Goal: Task Accomplishment & Management: Manage account settings

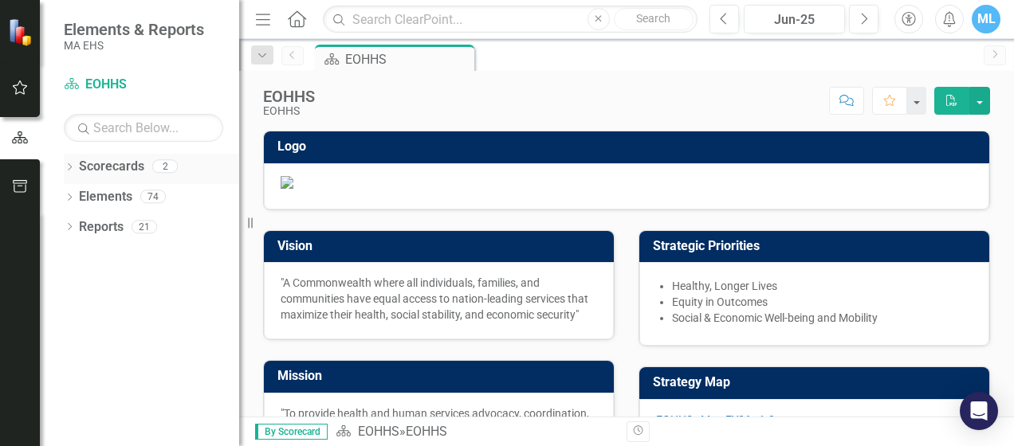
click at [70, 165] on icon at bounding box center [70, 166] width 4 height 7
click at [80, 193] on icon "Dropdown" at bounding box center [78, 196] width 12 height 10
click at [121, 222] on link "MCDHH" at bounding box center [171, 227] width 135 height 18
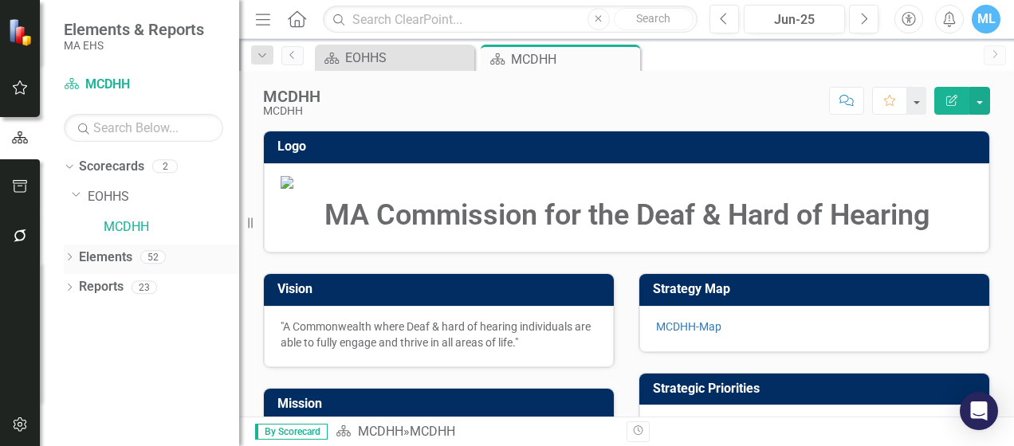
click at [73, 255] on icon "Dropdown" at bounding box center [69, 258] width 11 height 9
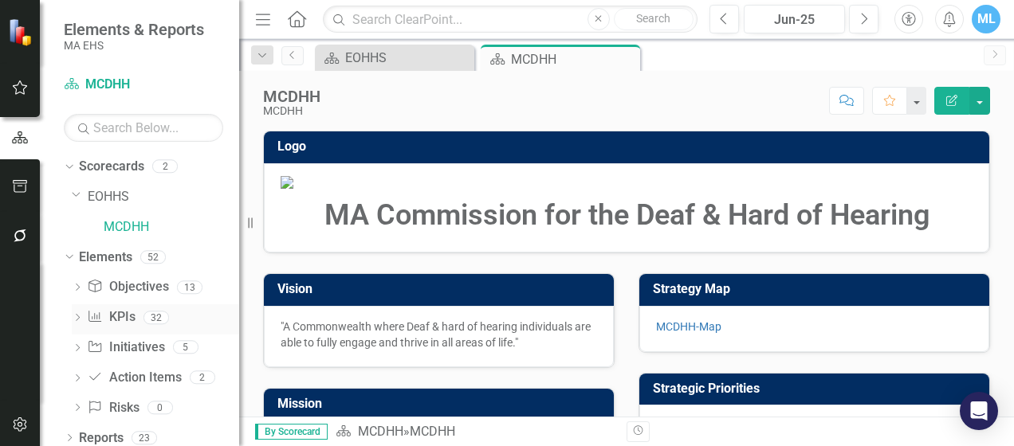
click at [116, 319] on link "KPI KPIs" at bounding box center [111, 317] width 48 height 18
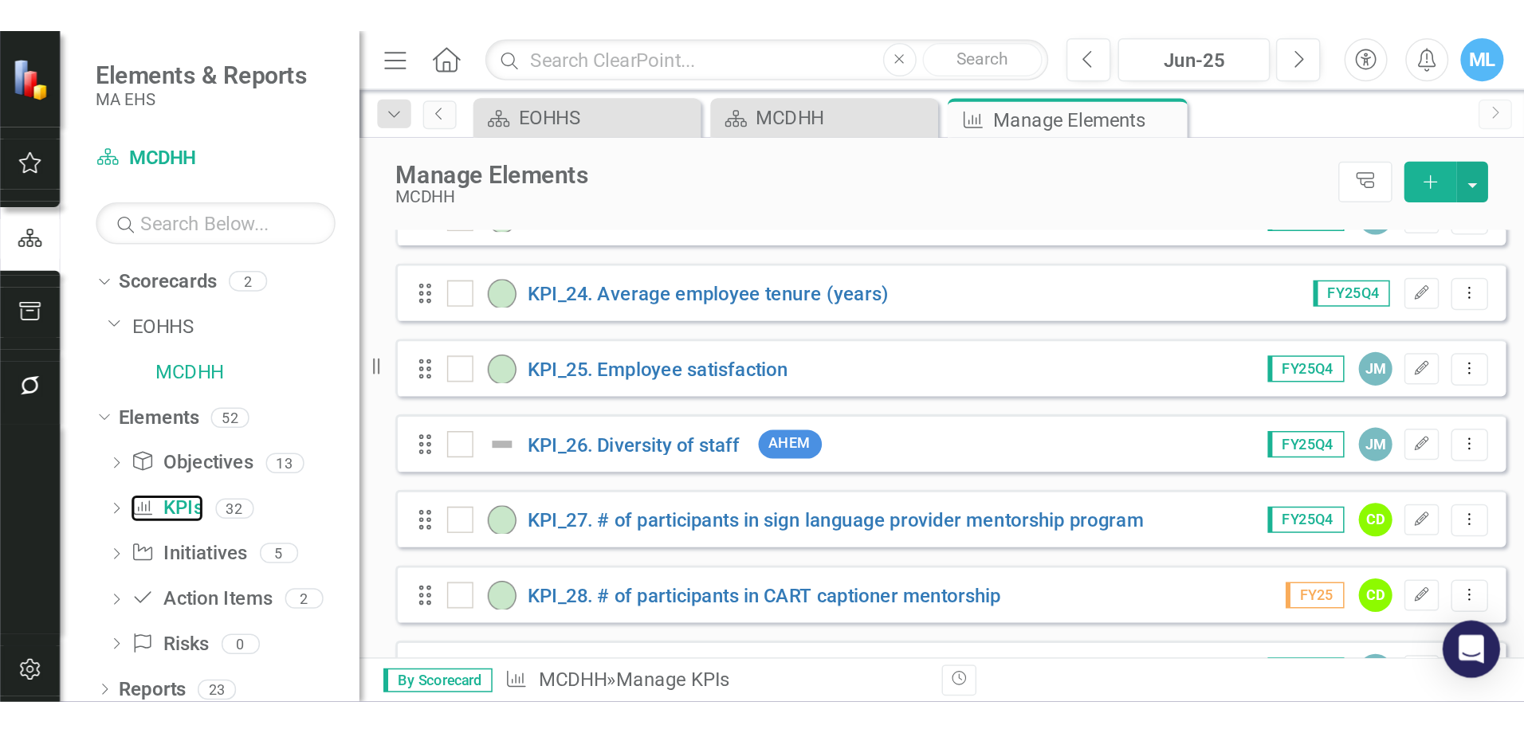
scroll to position [1275, 0]
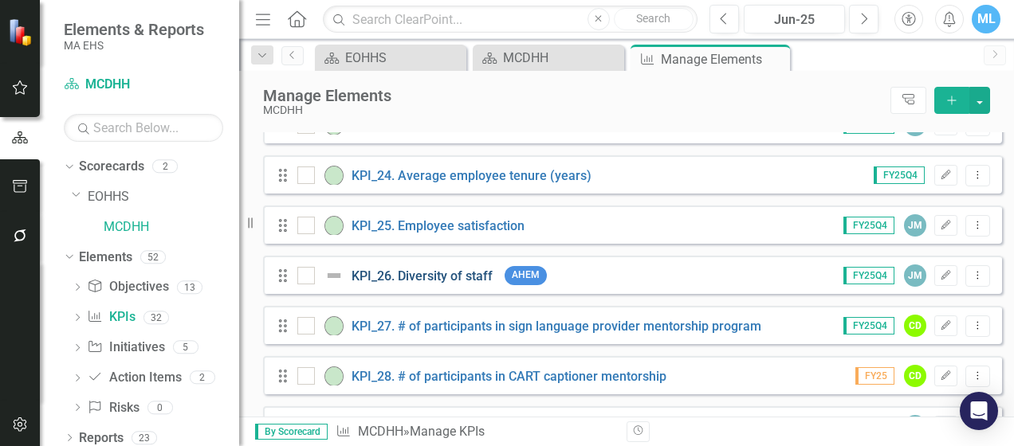
click at [457, 284] on link "KPI_26. Diversity of staff" at bounding box center [421, 276] width 141 height 15
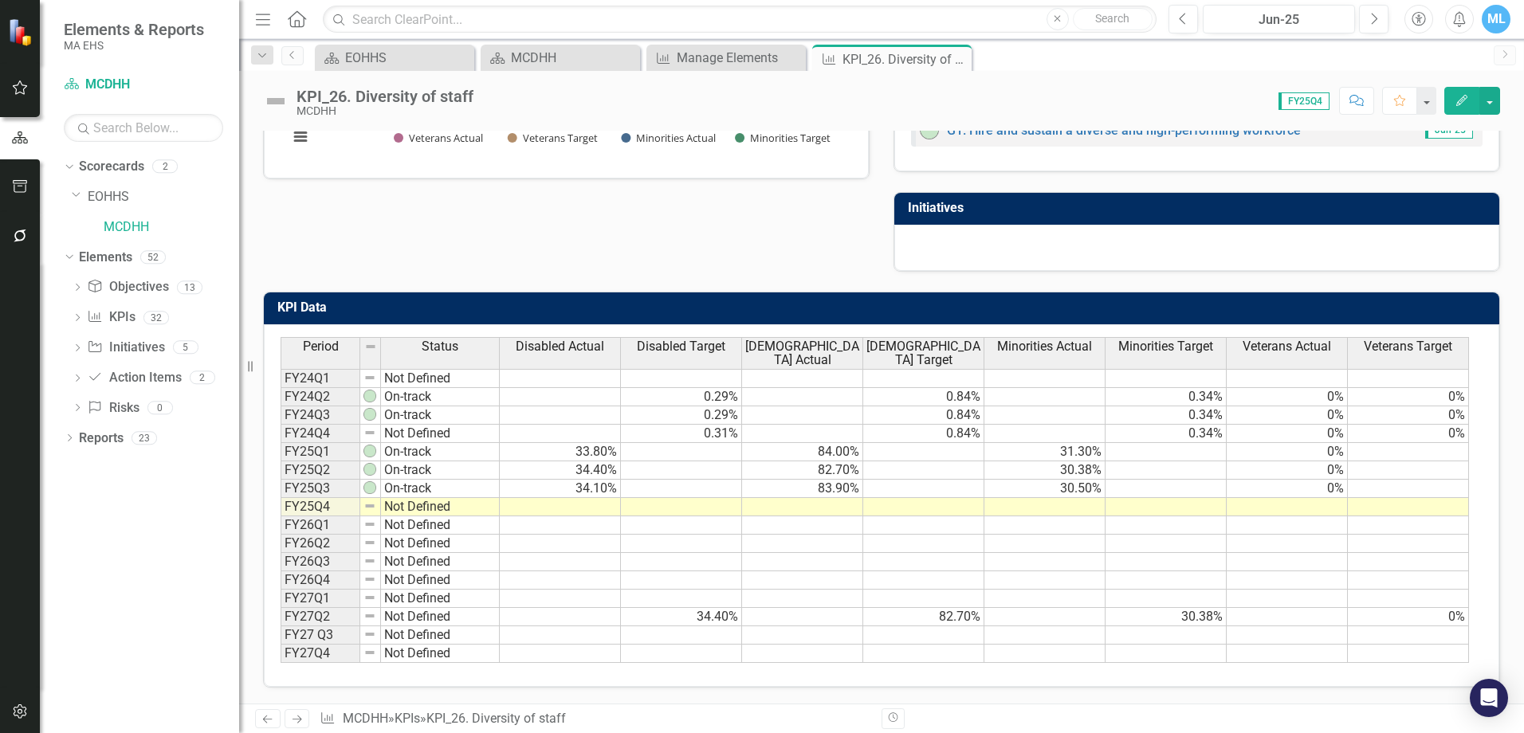
scroll to position [361, 0]
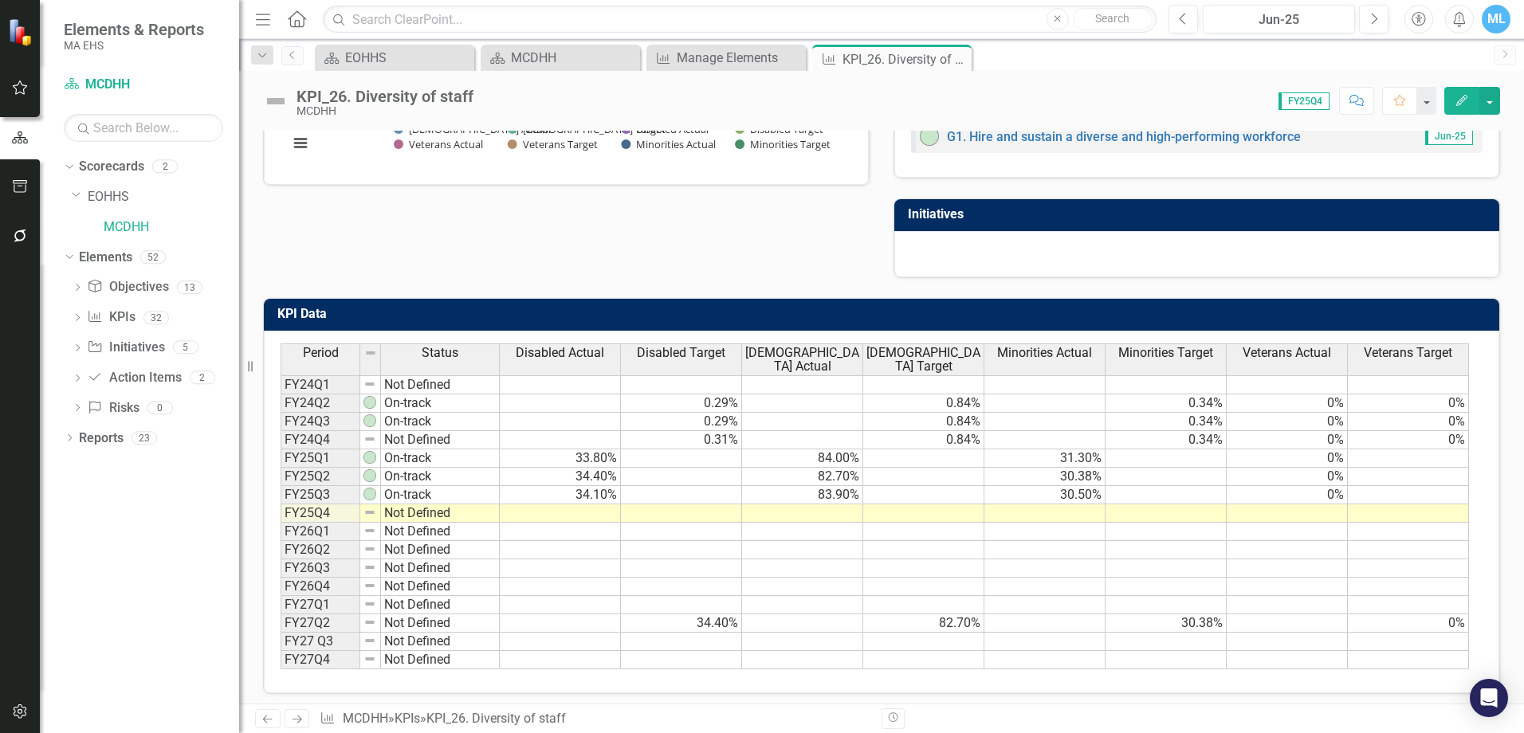
click at [835, 446] on td at bounding box center [802, 513] width 121 height 18
click at [593, 446] on td at bounding box center [560, 513] width 121 height 18
click at [592, 446] on td at bounding box center [560, 513] width 121 height 18
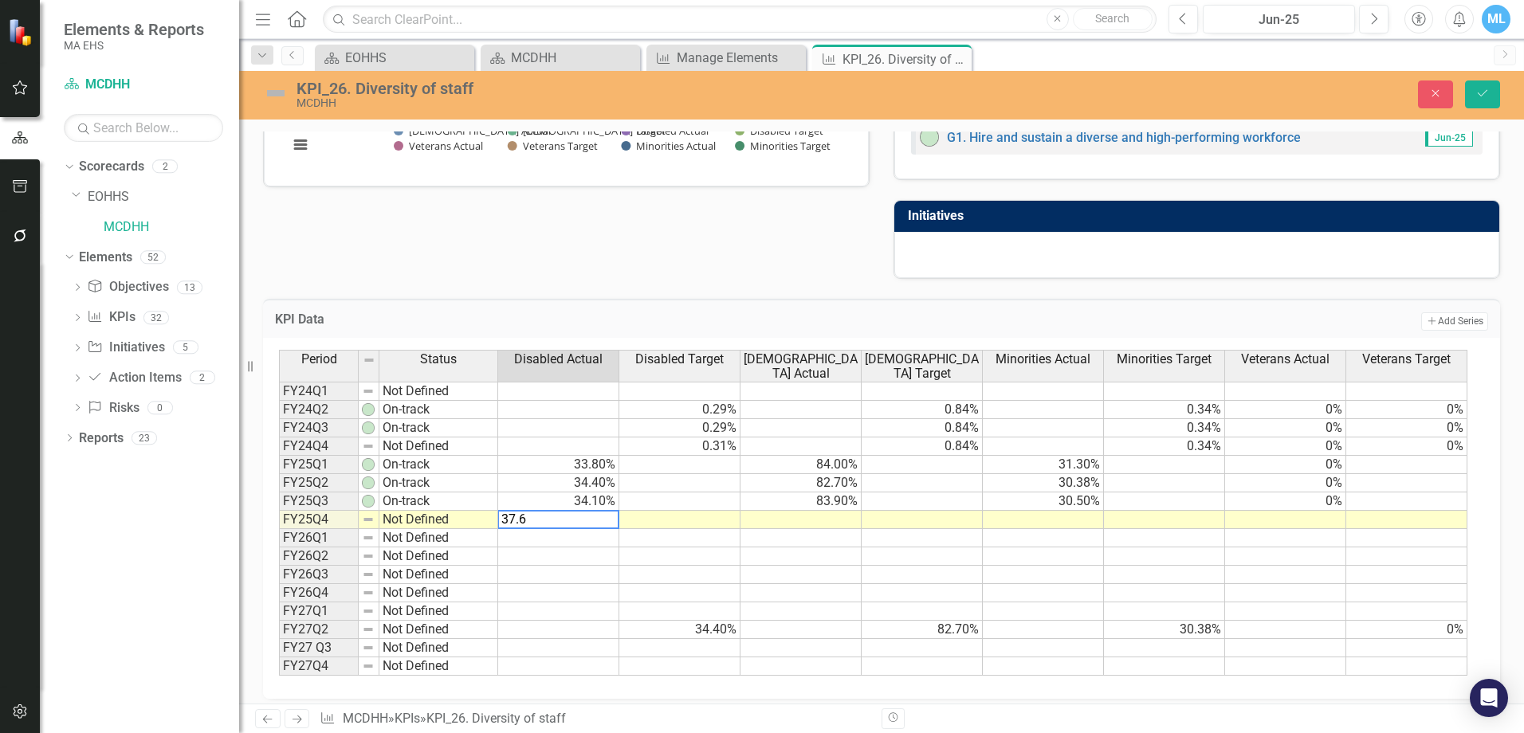
type textarea "37.6"
click at [805, 446] on td at bounding box center [800, 520] width 121 height 18
click at [817, 446] on td at bounding box center [800, 520] width 121 height 18
type textarea "83.9"
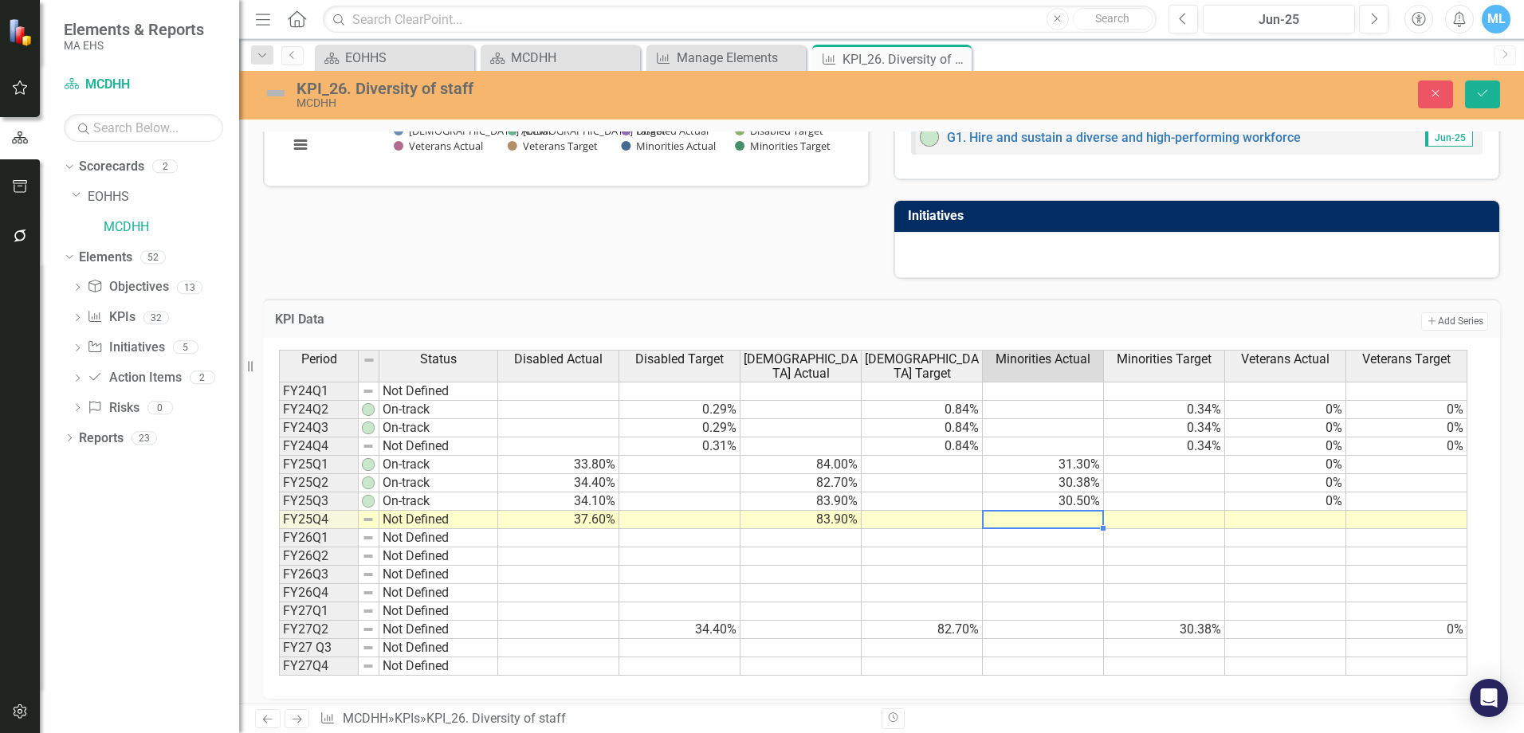
click at [1013, 446] on td at bounding box center [1043, 520] width 121 height 18
type textarea "30.5"
click at [1013, 446] on td at bounding box center [1285, 520] width 121 height 18
type textarea "0"
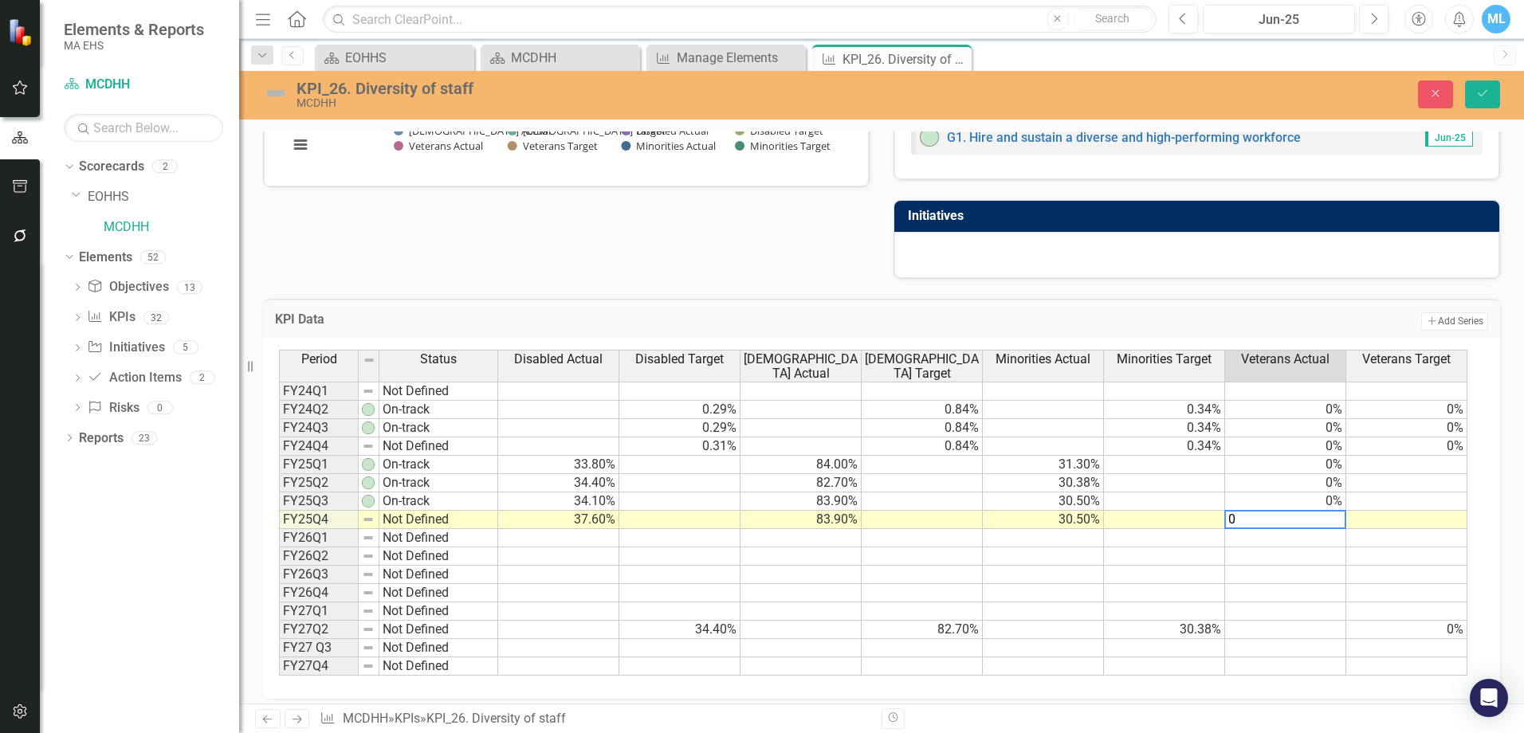
click at [1013, 446] on td at bounding box center [1285, 575] width 121 height 18
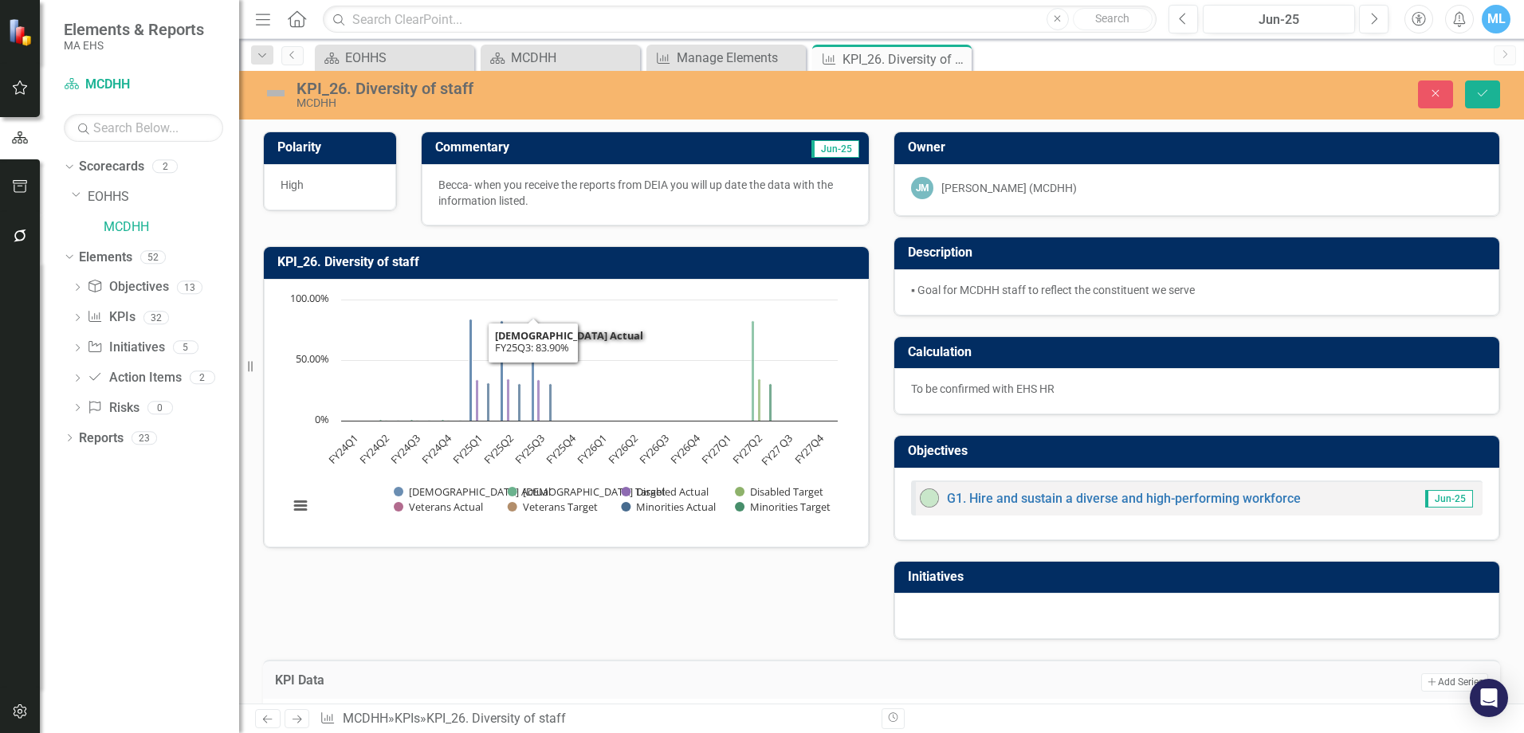
click at [532, 203] on p "Becca- when you receive the reports from DEIA you will up date the data with th…" at bounding box center [645, 193] width 414 height 32
drag, startPoint x: 540, startPoint y: 200, endPoint x: 447, endPoint y: 184, distance: 93.8
click at [447, 184] on p "Becca- when you receive the reports from DEIA you will up date the data with th…" at bounding box center [645, 193] width 414 height 32
click at [482, 189] on p "Becca- when you receive the reports from DEIA you will up date the data with th…" at bounding box center [645, 193] width 414 height 32
click at [601, 167] on div "Becca- when you receive the reports from DEIA you will up date the data with th…" at bounding box center [645, 194] width 447 height 61
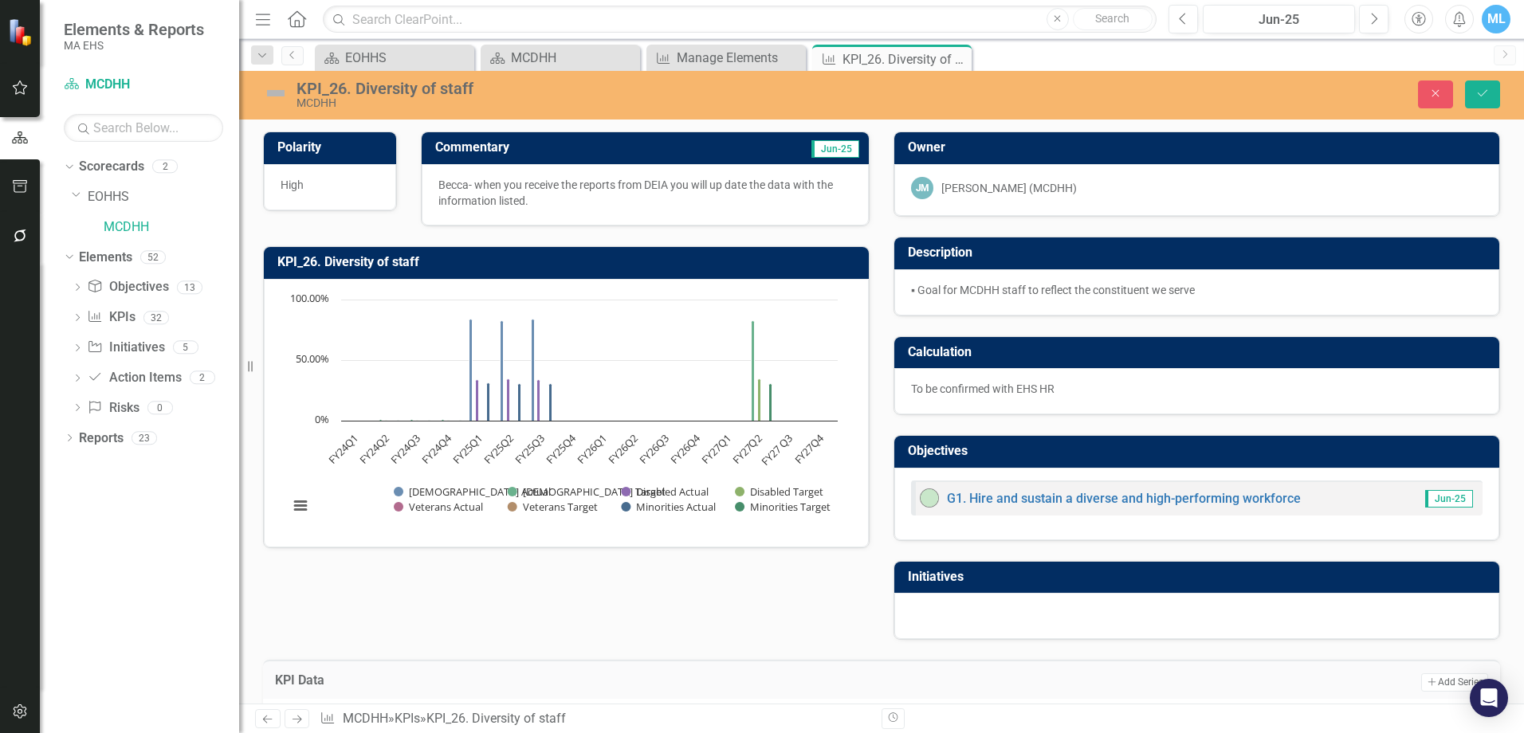
click at [599, 166] on div "Becca- when you receive the reports from DEIA you will up date the data with th…" at bounding box center [645, 194] width 447 height 61
click at [1013, 98] on icon "Save" at bounding box center [1482, 93] width 14 height 11
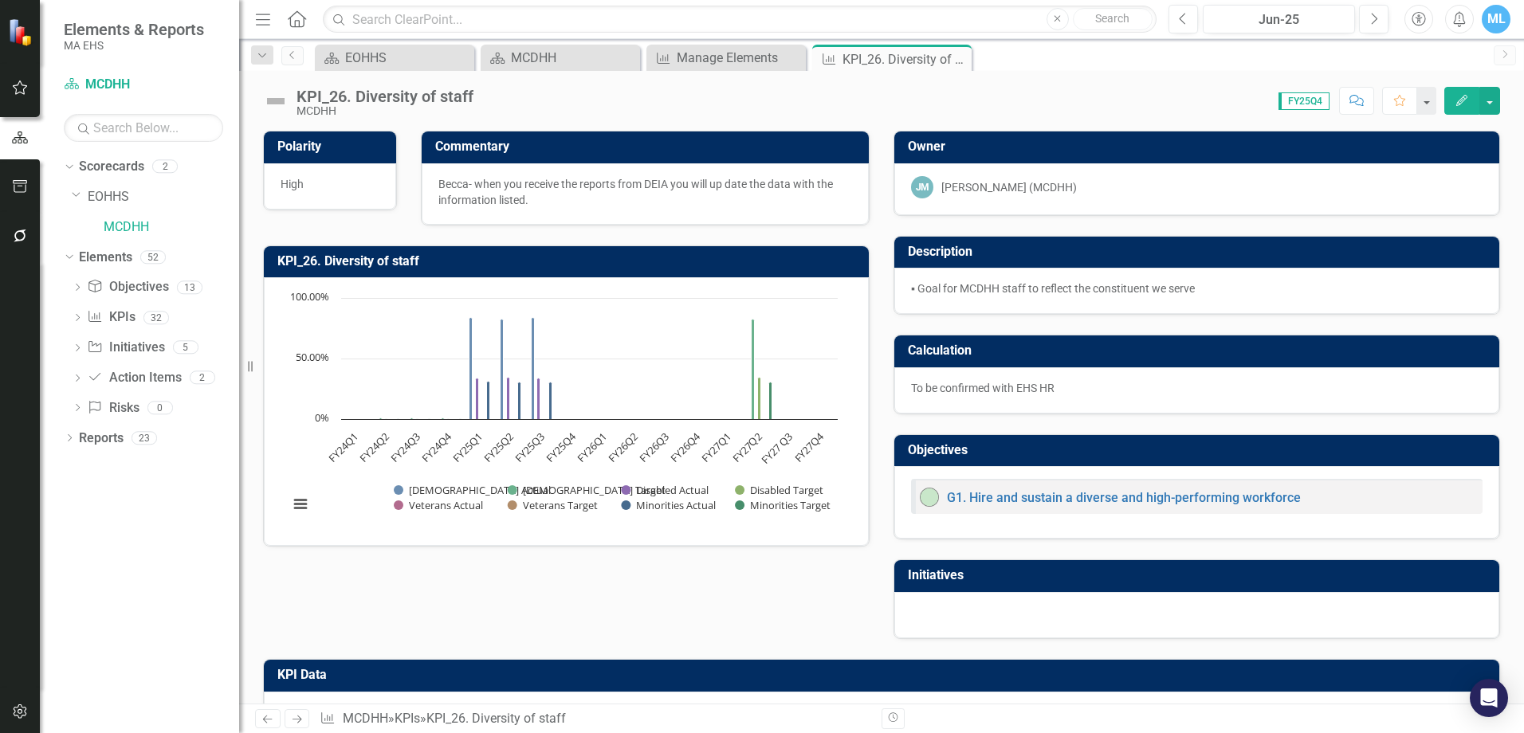
click at [568, 200] on p "Becca- when you receive the reports from DEIA you will up date the data with th…" at bounding box center [645, 192] width 414 height 32
click at [530, 204] on p "Becca- when you receive the reports from DEIA you will up date the data with th…" at bounding box center [645, 192] width 414 height 32
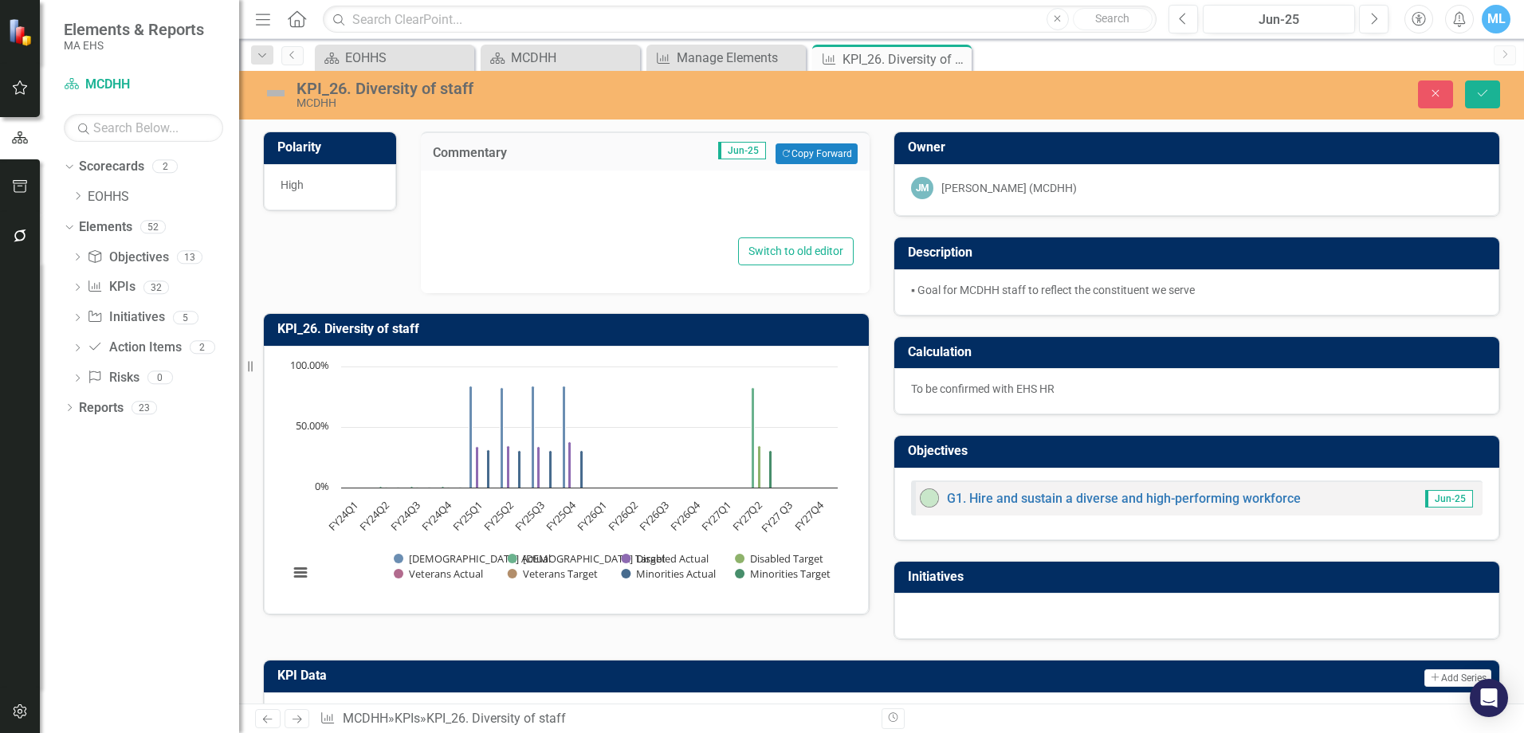
type textarea "<p>Becca- when you receive the reports from DEIA you will up date the data with…"
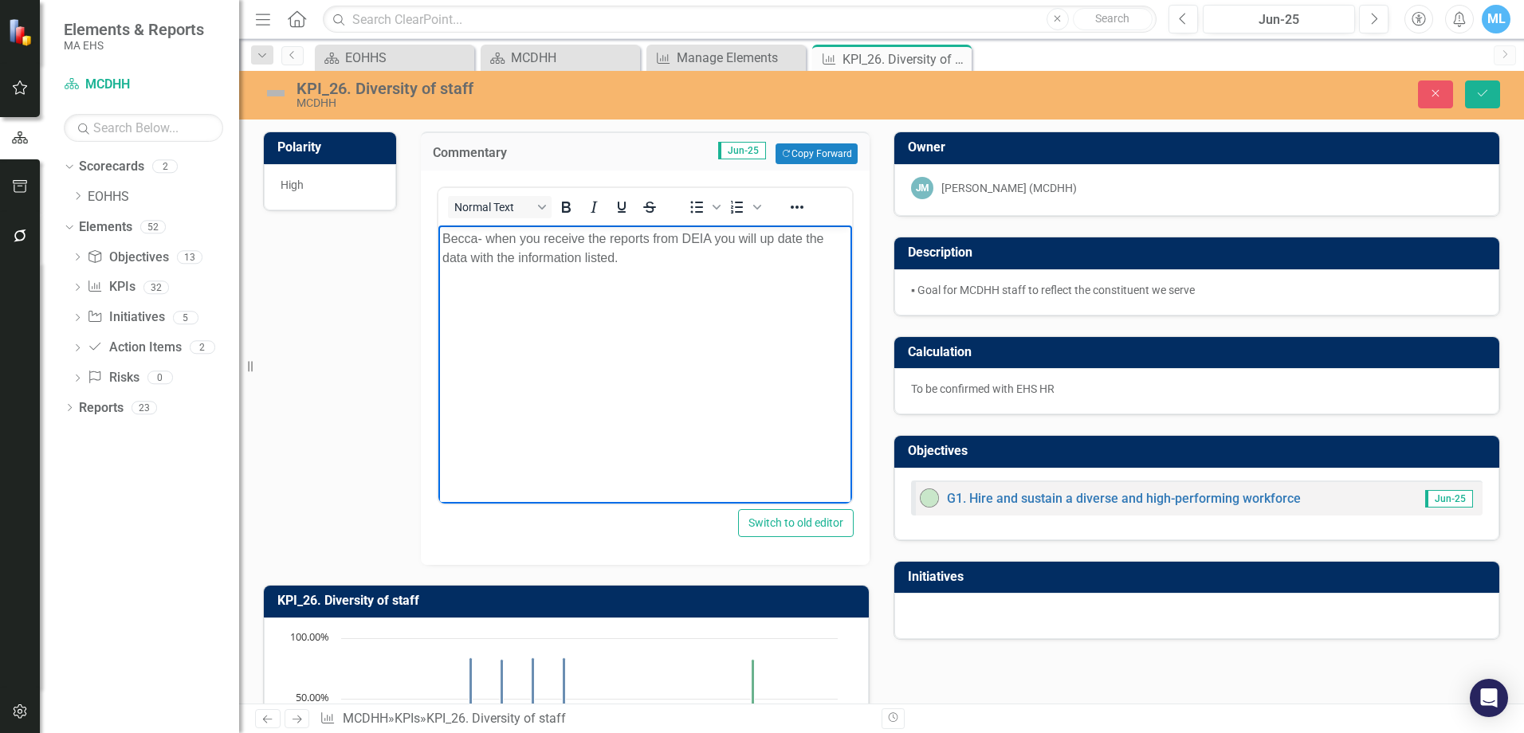
drag, startPoint x: 638, startPoint y: 263, endPoint x: 442, endPoint y: 243, distance: 196.3
click at [442, 243] on p "Becca- when you receive the reports from DEIA you will up date the data with th…" at bounding box center [645, 249] width 406 height 38
click at [496, 256] on body "Rich Text Area. Press ALT-0 for help." at bounding box center [645, 345] width 414 height 239
paste body "Rich Text Area. Press ALT-0 for help."
click at [453, 240] on span "we are above the benchmark for the state." at bounding box center [561, 239] width 239 height 14
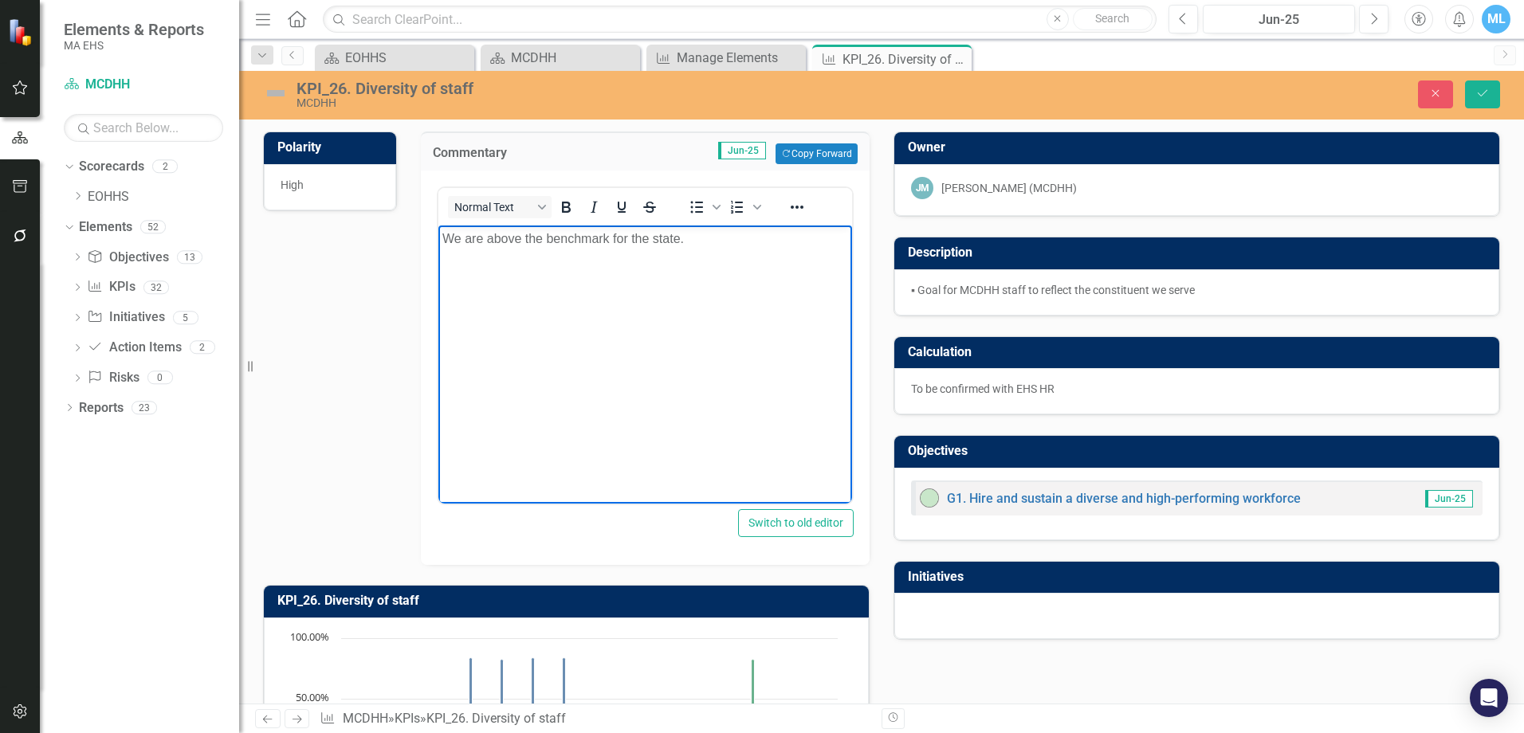
click at [769, 417] on body "We are above the benchmark for the state." at bounding box center [645, 345] width 414 height 239
click at [278, 91] on img at bounding box center [276, 93] width 26 height 26
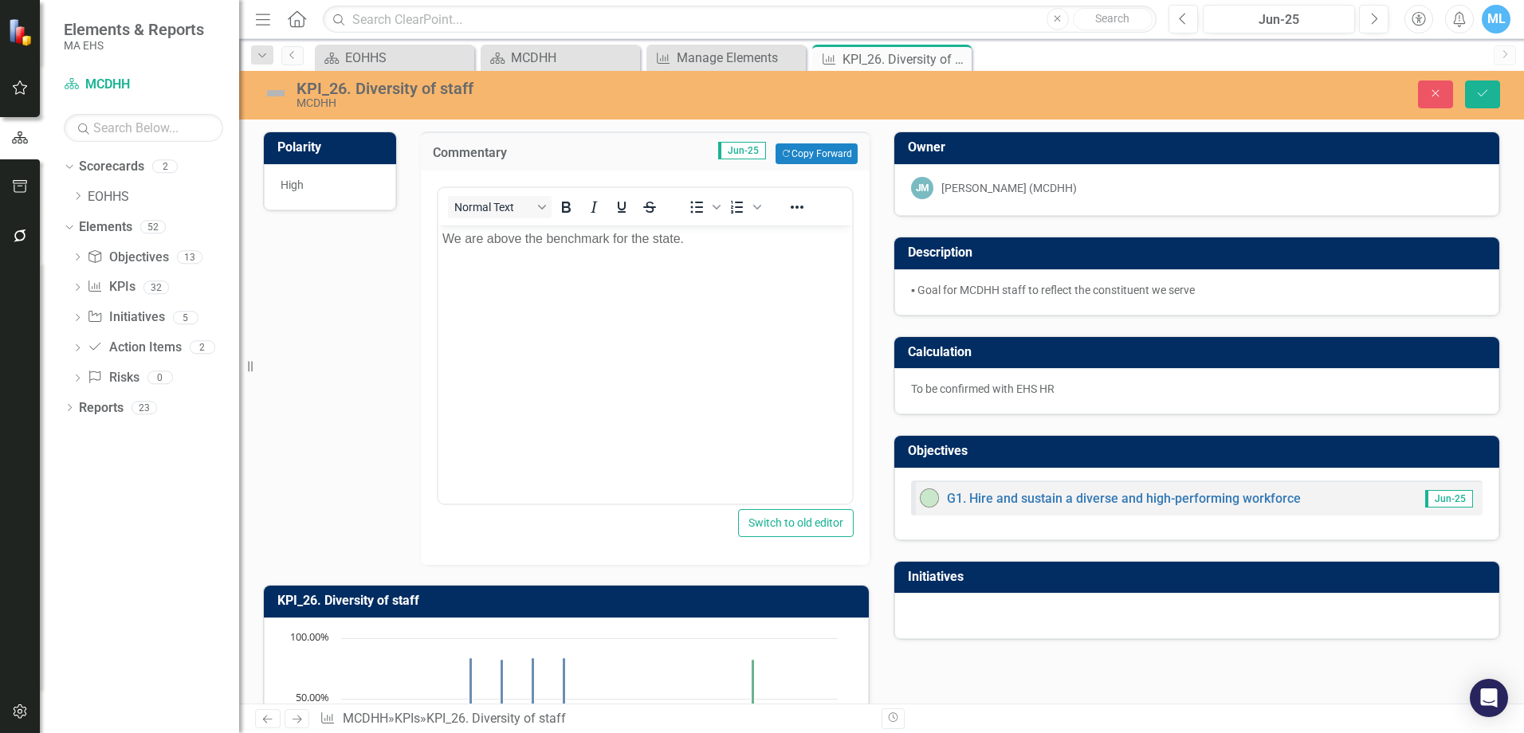
click at [278, 91] on img at bounding box center [276, 93] width 26 height 26
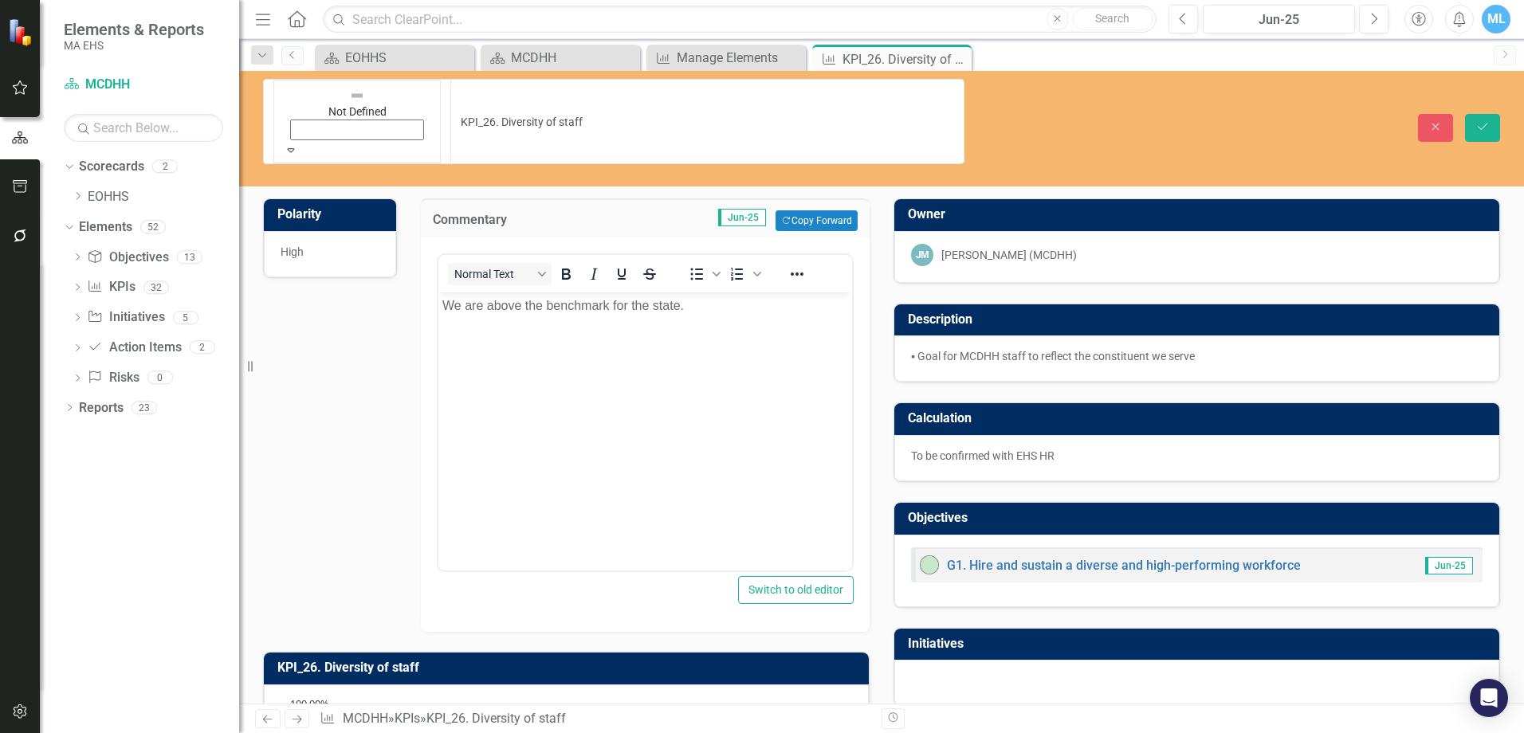
click at [298, 144] on icon "Expand" at bounding box center [291, 149] width 14 height 11
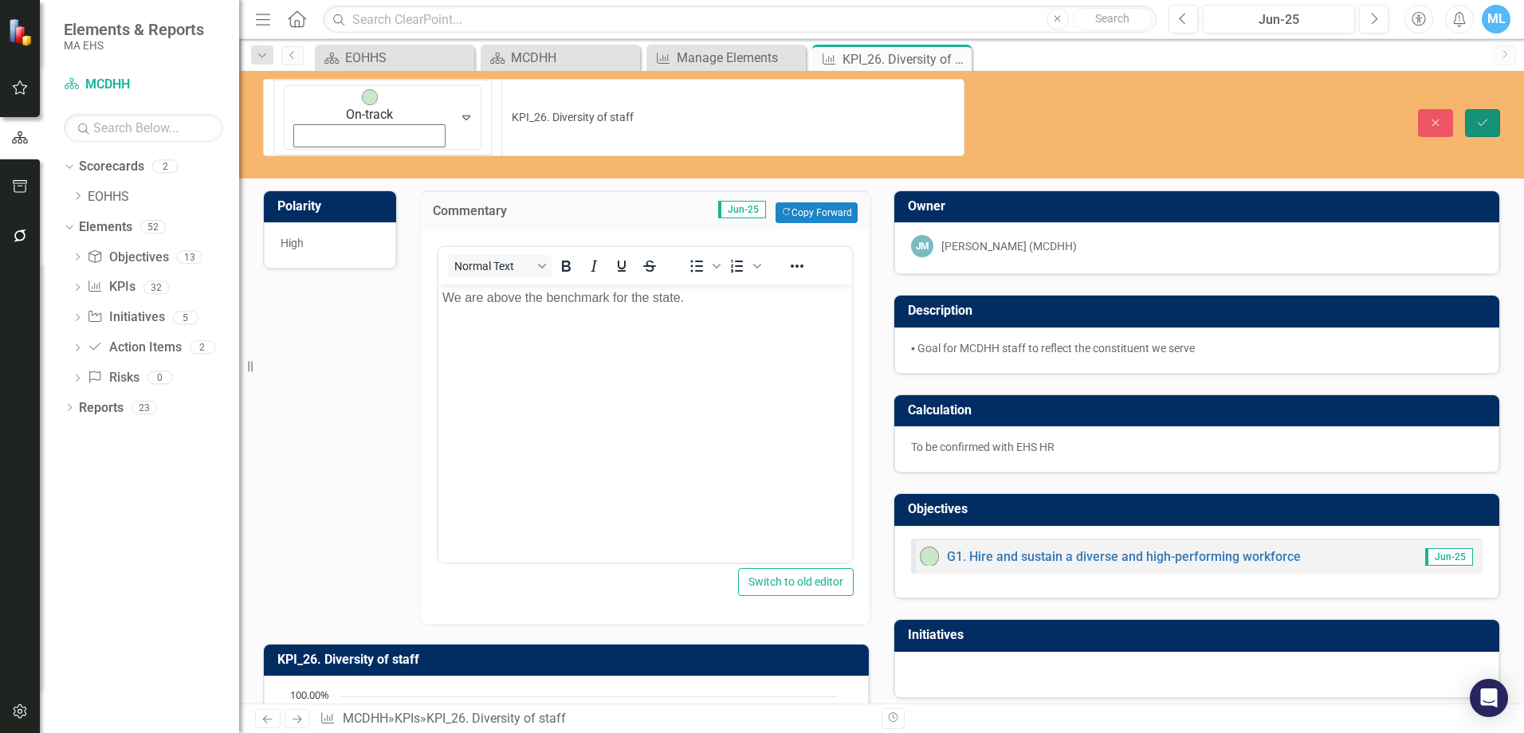
click at [1013, 117] on icon "Save" at bounding box center [1482, 122] width 14 height 11
